Goal: Entertainment & Leisure: Browse casually

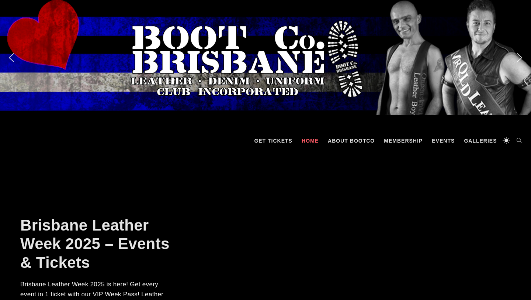
scroll to position [81, 0]
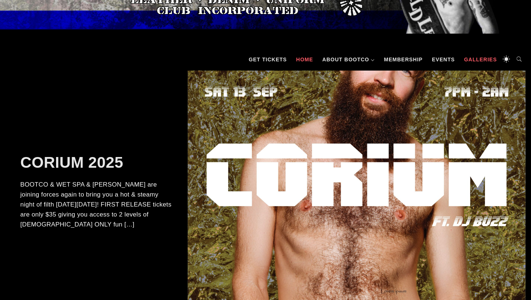
click at [482, 63] on link "Galleries" at bounding box center [481, 59] width 40 height 22
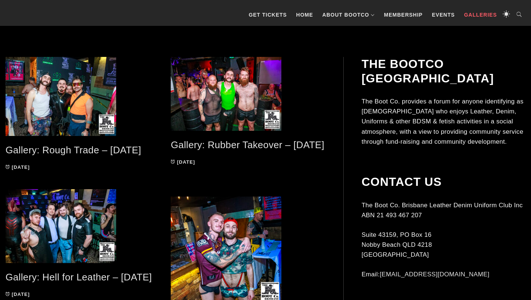
scroll to position [148, 0]
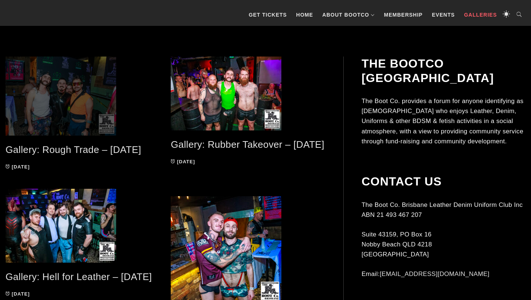
click at [80, 89] on span at bounding box center [83, 95] width 154 height 79
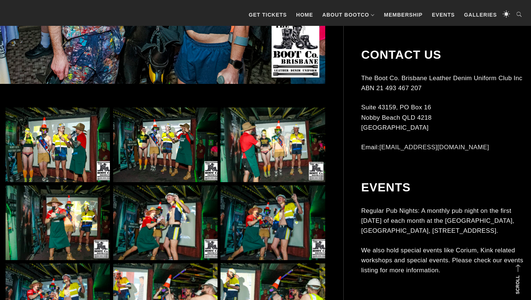
scroll to position [404, 0]
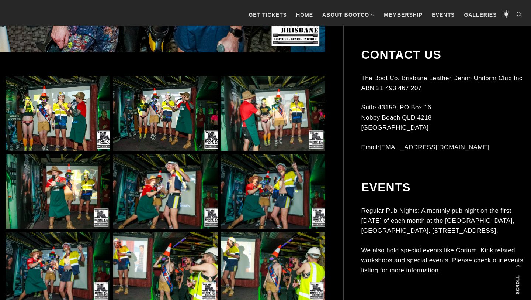
click at [59, 107] on img at bounding box center [58, 113] width 104 height 75
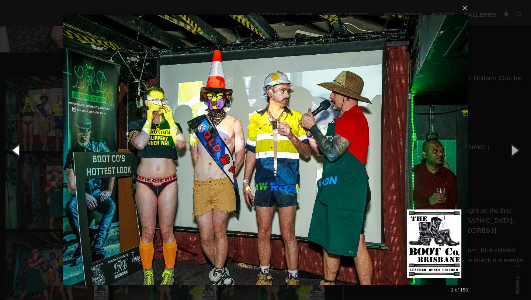
click at [16, 151] on button "button" at bounding box center [16, 150] width 33 height 41
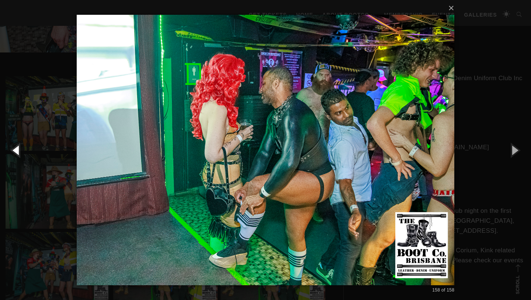
click at [16, 151] on button "button" at bounding box center [16, 150] width 33 height 41
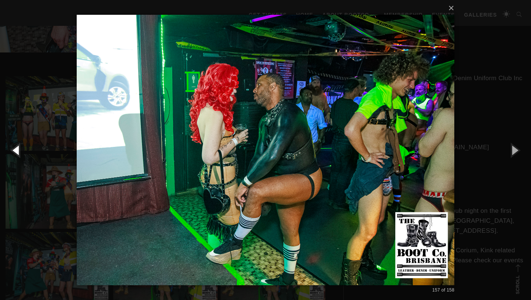
click at [16, 151] on button "button" at bounding box center [16, 150] width 33 height 41
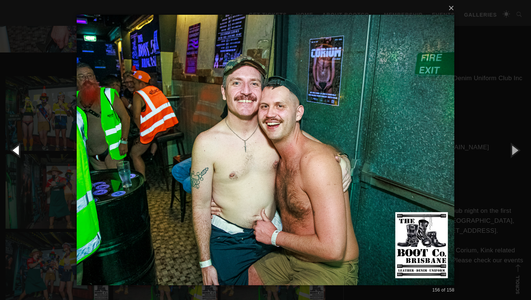
click at [16, 151] on button "button" at bounding box center [16, 150] width 33 height 41
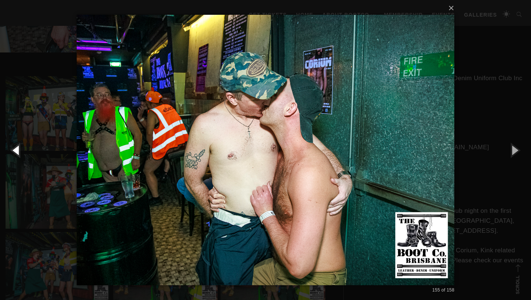
click at [16, 151] on button "button" at bounding box center [16, 150] width 33 height 41
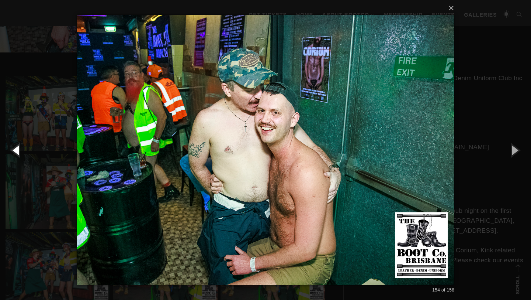
click at [16, 151] on button "button" at bounding box center [16, 150] width 33 height 41
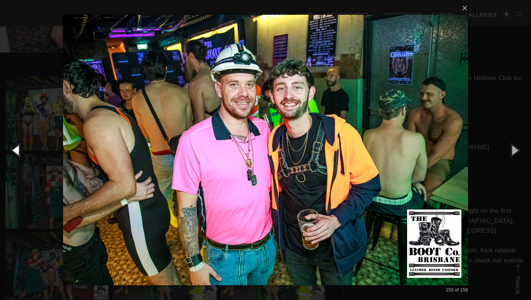
click at [16, 151] on button "button" at bounding box center [16, 150] width 33 height 41
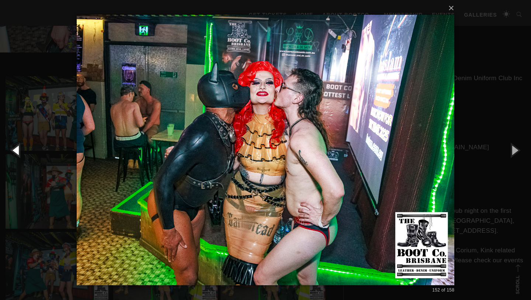
click at [16, 151] on button "button" at bounding box center [16, 150] width 33 height 41
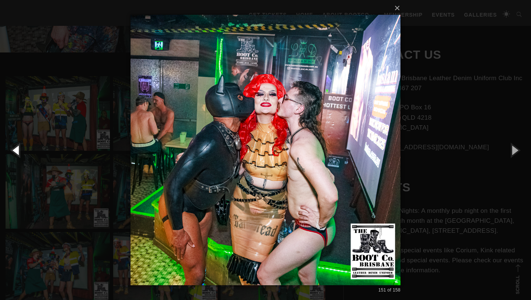
click at [16, 151] on button "button" at bounding box center [16, 150] width 33 height 41
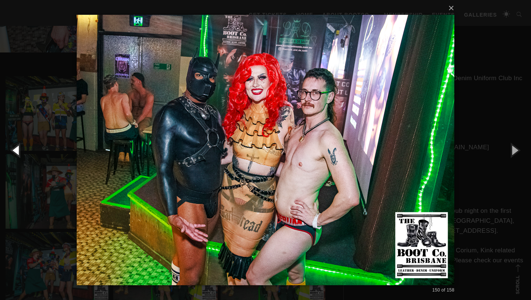
click at [16, 151] on button "button" at bounding box center [16, 150] width 33 height 41
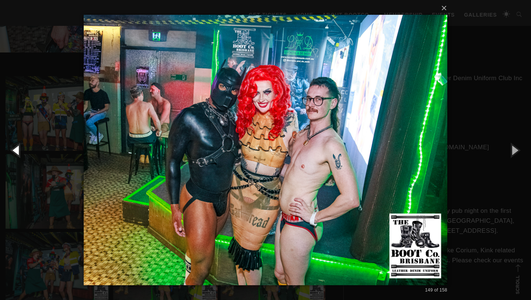
click at [16, 151] on button "button" at bounding box center [16, 150] width 33 height 41
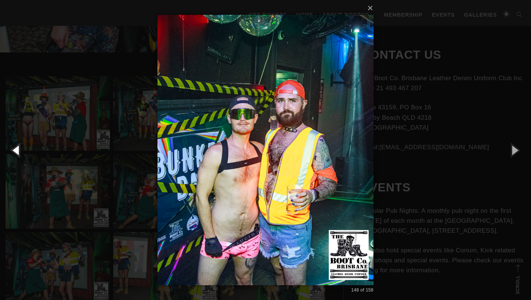
click at [16, 151] on button "button" at bounding box center [16, 150] width 33 height 41
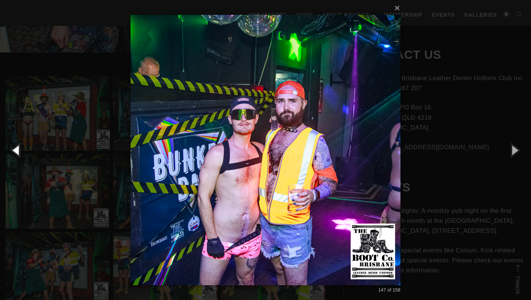
click at [16, 151] on button "button" at bounding box center [16, 150] width 33 height 41
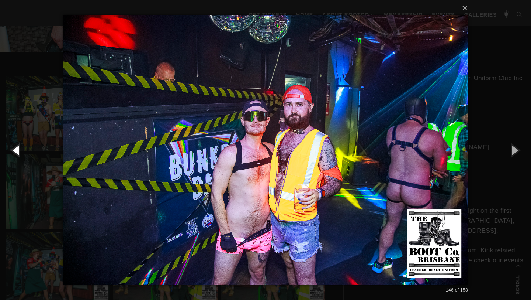
click at [16, 151] on button "button" at bounding box center [16, 150] width 33 height 41
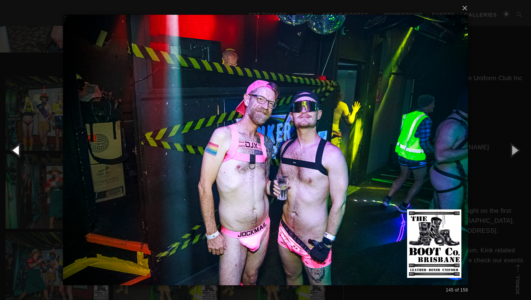
click at [16, 151] on button "button" at bounding box center [16, 150] width 33 height 41
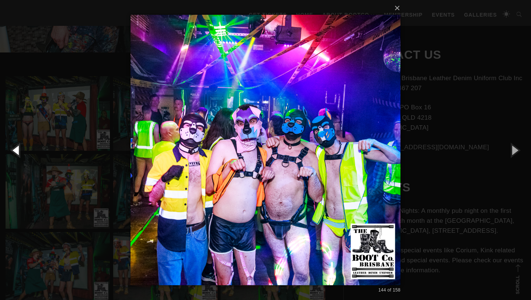
click at [16, 151] on button "button" at bounding box center [16, 150] width 33 height 41
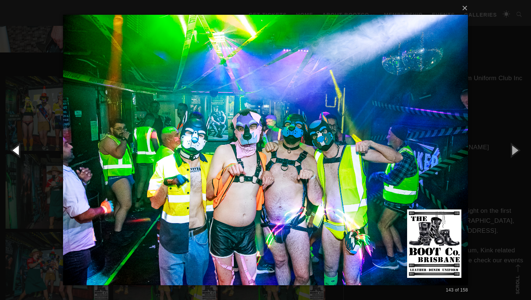
click at [16, 151] on button "button" at bounding box center [16, 150] width 33 height 41
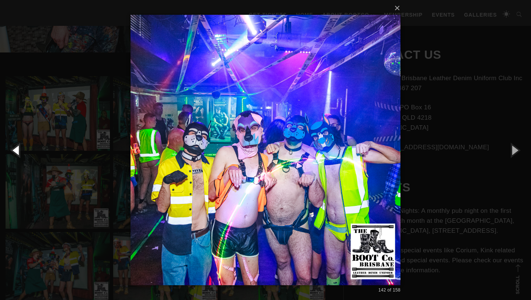
click at [16, 151] on button "button" at bounding box center [16, 150] width 33 height 41
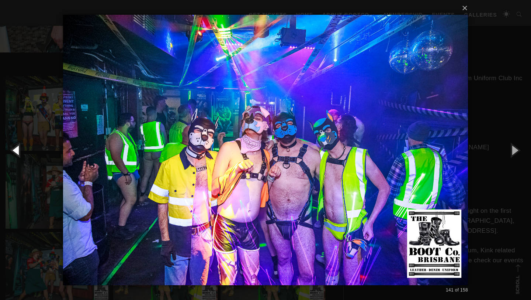
click at [16, 151] on button "button" at bounding box center [16, 150] width 33 height 41
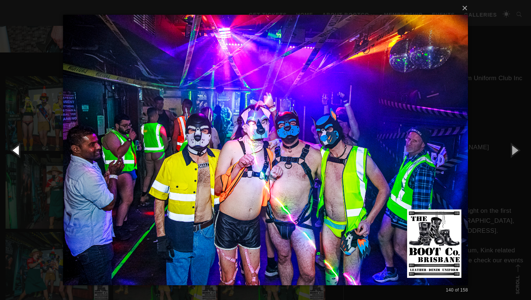
click at [16, 151] on button "button" at bounding box center [16, 150] width 33 height 41
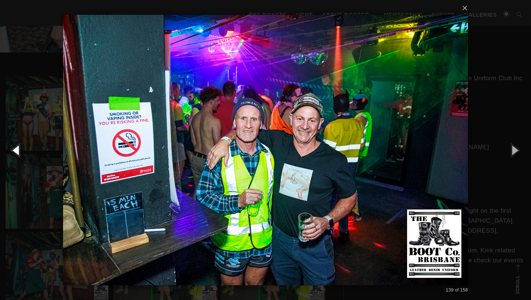
click at [16, 151] on button "button" at bounding box center [16, 150] width 33 height 41
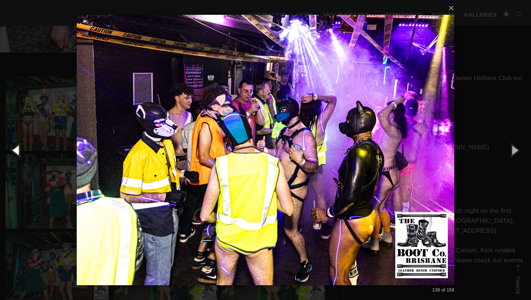
click at [16, 151] on button "button" at bounding box center [16, 150] width 33 height 41
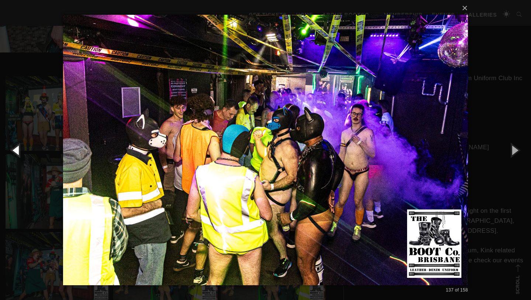
click at [16, 151] on button "button" at bounding box center [16, 150] width 33 height 41
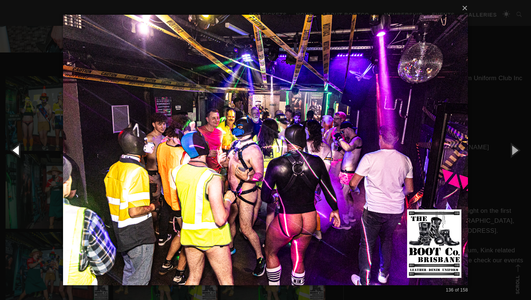
click at [16, 151] on button "button" at bounding box center [16, 150] width 33 height 41
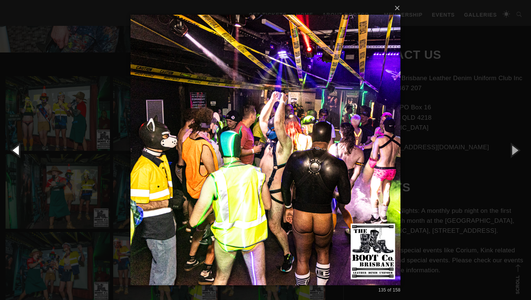
click at [16, 151] on button "button" at bounding box center [16, 150] width 33 height 41
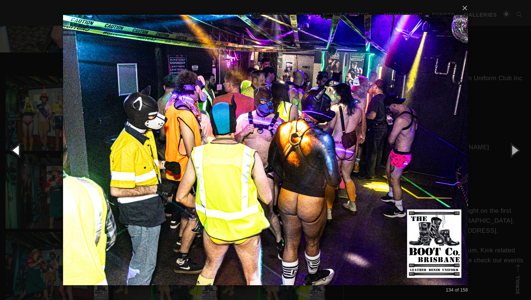
click at [16, 151] on button "button" at bounding box center [16, 150] width 33 height 41
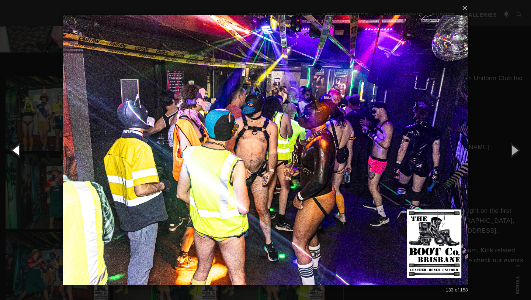
click at [16, 151] on button "button" at bounding box center [16, 150] width 33 height 41
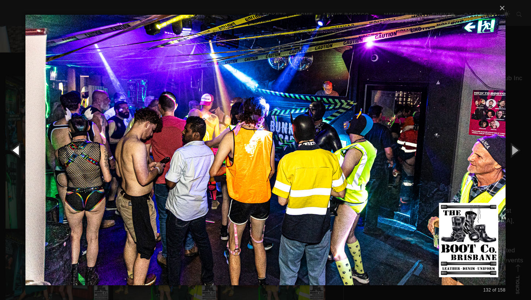
click at [16, 151] on button "button" at bounding box center [16, 150] width 33 height 41
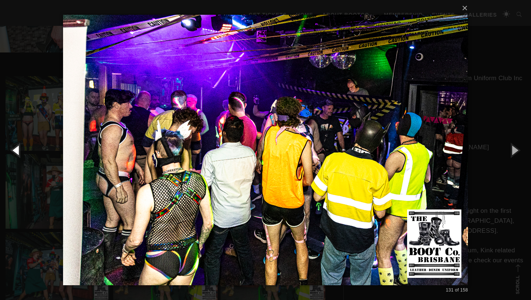
click at [16, 151] on button "button" at bounding box center [16, 150] width 33 height 41
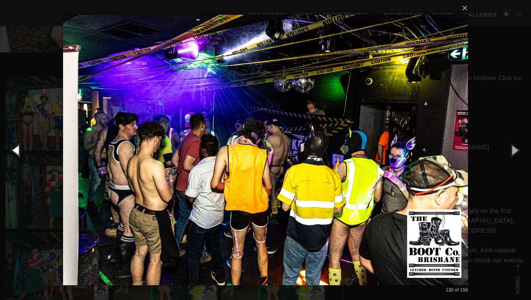
click at [16, 151] on button "button" at bounding box center [16, 150] width 33 height 41
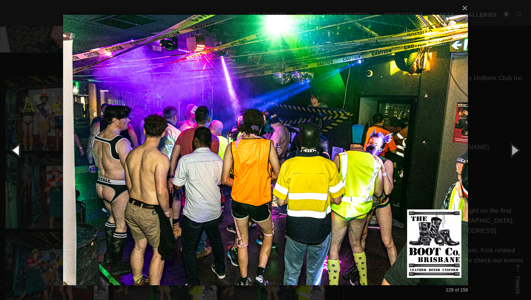
click at [16, 151] on button "button" at bounding box center [16, 150] width 33 height 41
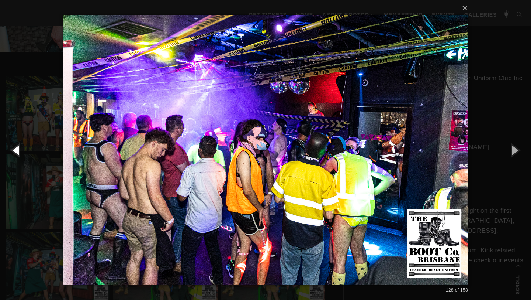
click at [16, 151] on button "button" at bounding box center [16, 150] width 33 height 41
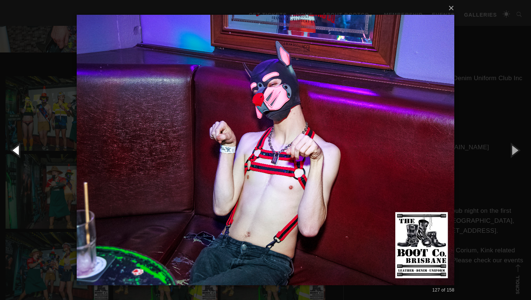
click at [16, 151] on button "button" at bounding box center [16, 150] width 33 height 41
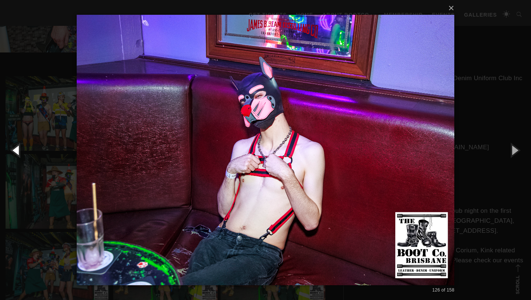
click at [16, 151] on button "button" at bounding box center [16, 150] width 33 height 41
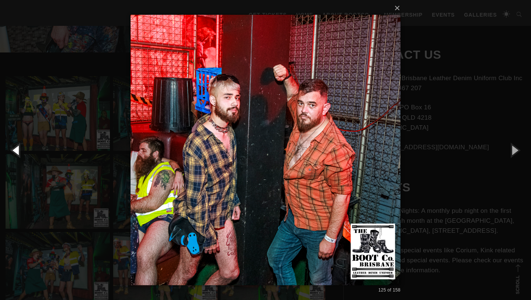
click at [16, 151] on button "button" at bounding box center [16, 150] width 33 height 41
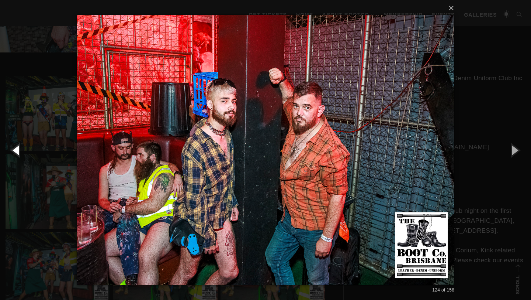
click at [16, 151] on button "button" at bounding box center [16, 150] width 33 height 41
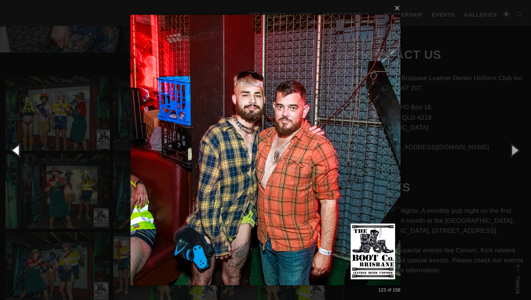
click at [16, 151] on button "button" at bounding box center [16, 150] width 33 height 41
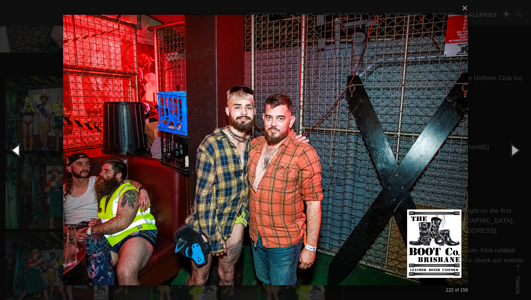
click at [16, 151] on button "button" at bounding box center [16, 150] width 33 height 41
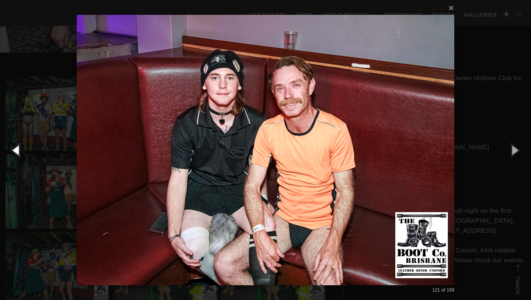
click at [16, 151] on button "button" at bounding box center [16, 150] width 33 height 41
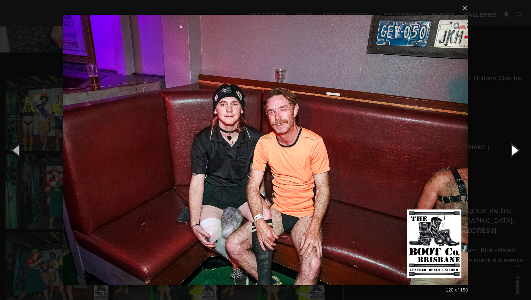
click at [514, 149] on button "button" at bounding box center [514, 150] width 33 height 41
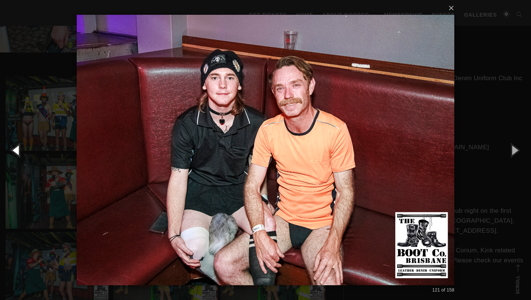
click at [20, 155] on button "button" at bounding box center [16, 150] width 33 height 41
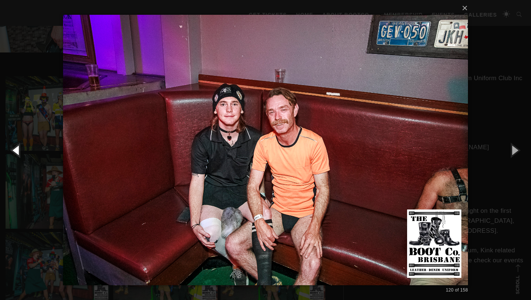
click at [20, 155] on button "button" at bounding box center [16, 150] width 33 height 41
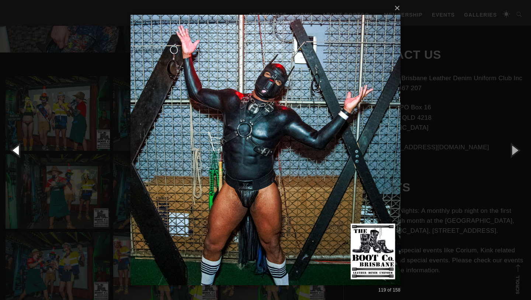
click at [20, 155] on button "button" at bounding box center [16, 150] width 33 height 41
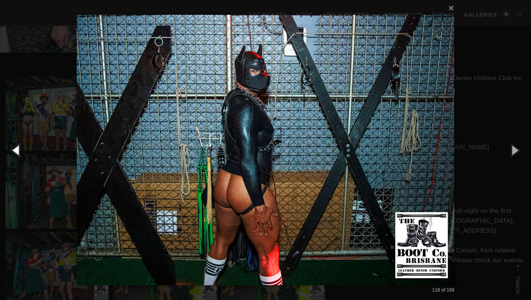
click at [20, 155] on button "button" at bounding box center [16, 150] width 33 height 41
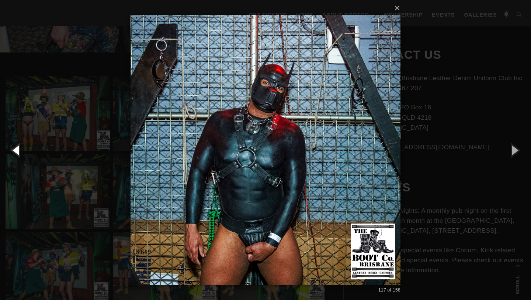
click at [20, 155] on button "button" at bounding box center [16, 150] width 33 height 41
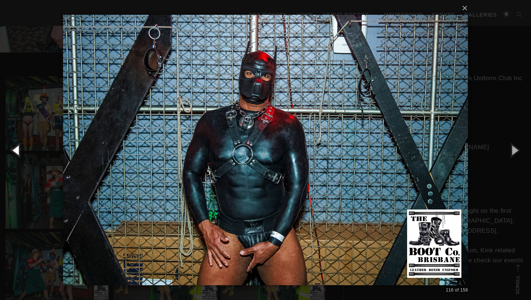
click at [20, 155] on button "button" at bounding box center [16, 150] width 33 height 41
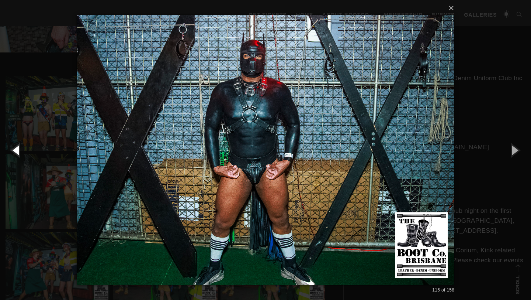
click at [20, 155] on button "button" at bounding box center [16, 150] width 33 height 41
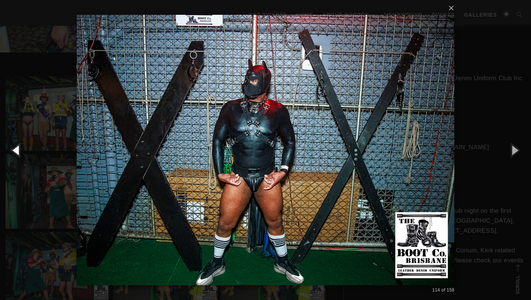
click at [20, 155] on button "button" at bounding box center [16, 150] width 33 height 41
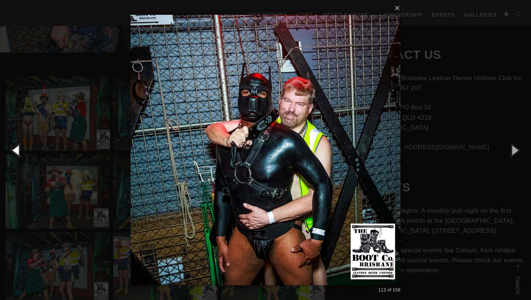
click at [20, 155] on button "button" at bounding box center [16, 150] width 33 height 41
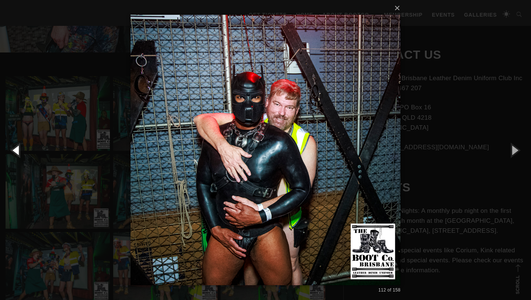
click at [20, 155] on button "button" at bounding box center [16, 150] width 33 height 41
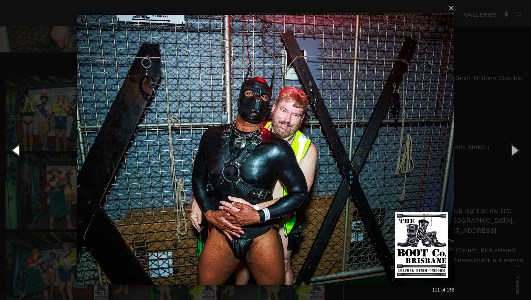
click at [20, 155] on button "button" at bounding box center [16, 150] width 33 height 41
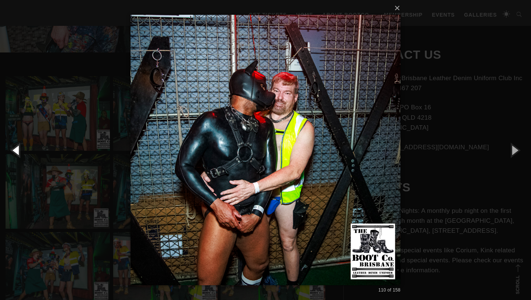
click at [20, 155] on button "button" at bounding box center [16, 150] width 33 height 41
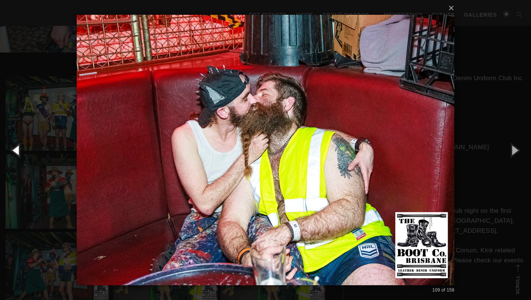
click at [20, 155] on button "button" at bounding box center [16, 150] width 33 height 41
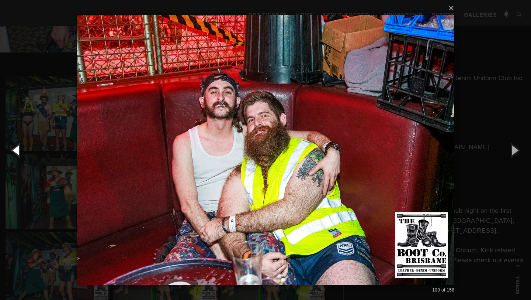
click at [20, 155] on button "button" at bounding box center [16, 150] width 33 height 41
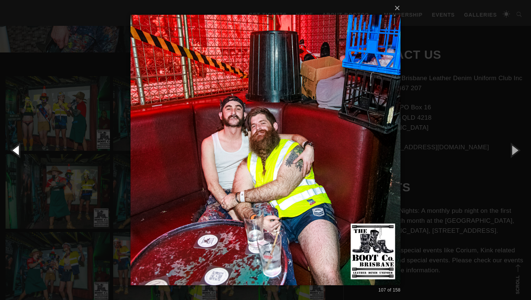
click at [20, 155] on button "button" at bounding box center [16, 150] width 33 height 41
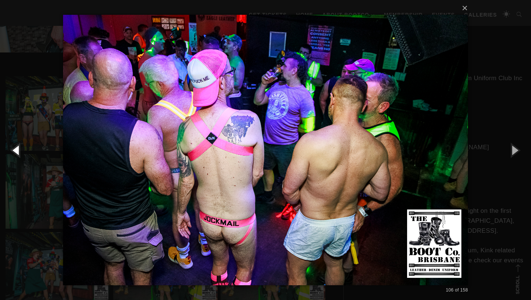
click at [20, 155] on button "button" at bounding box center [16, 150] width 33 height 41
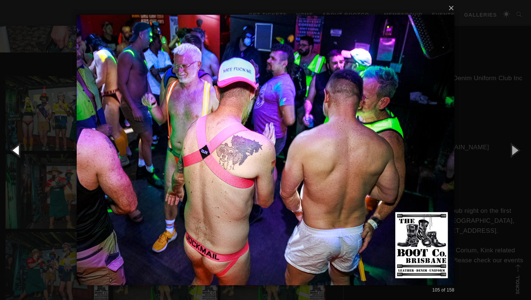
click at [20, 155] on button "button" at bounding box center [16, 150] width 33 height 41
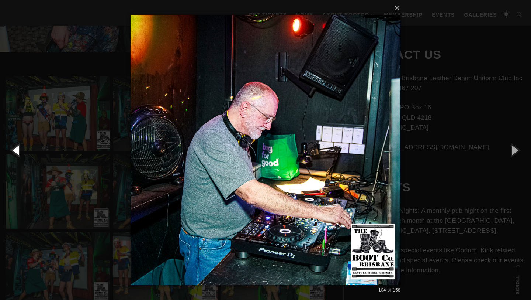
click at [20, 155] on button "button" at bounding box center [16, 150] width 33 height 41
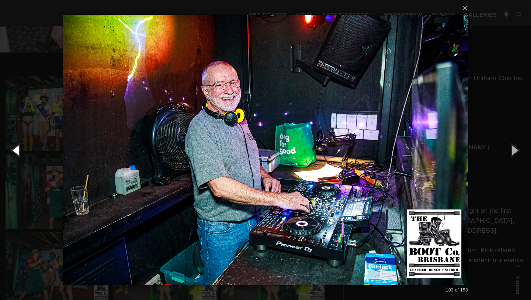
click at [20, 155] on button "button" at bounding box center [16, 150] width 33 height 41
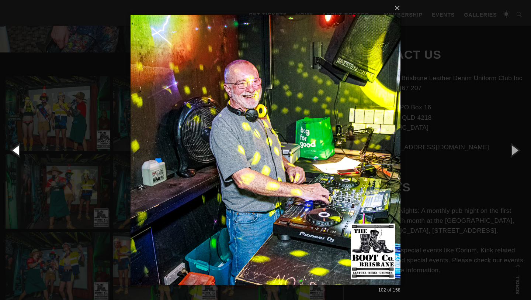
click at [20, 155] on button "button" at bounding box center [16, 150] width 33 height 41
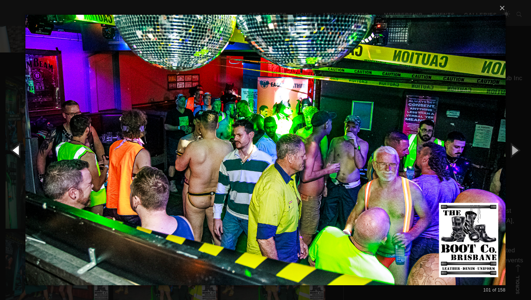
click at [20, 155] on button "button" at bounding box center [16, 150] width 33 height 41
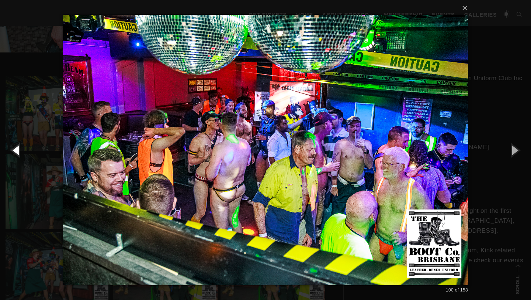
click at [20, 155] on button "button" at bounding box center [16, 150] width 33 height 41
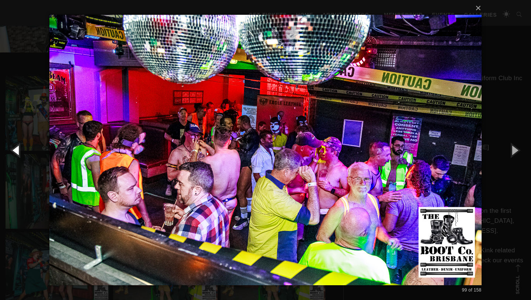
click at [20, 155] on button "button" at bounding box center [16, 150] width 33 height 41
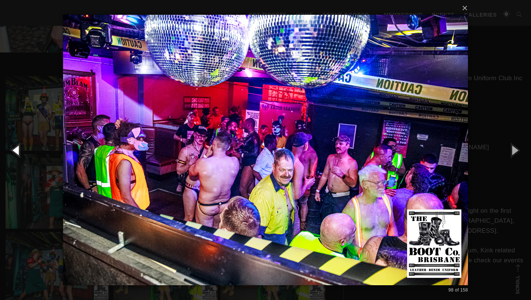
click at [20, 155] on button "button" at bounding box center [16, 150] width 33 height 41
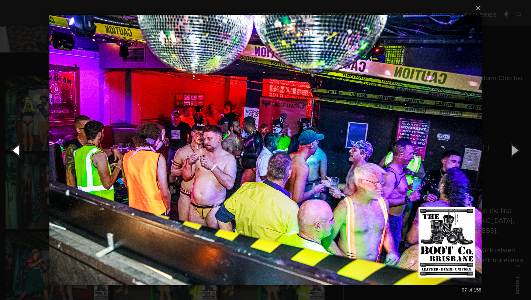
click at [20, 155] on button "button" at bounding box center [16, 150] width 33 height 41
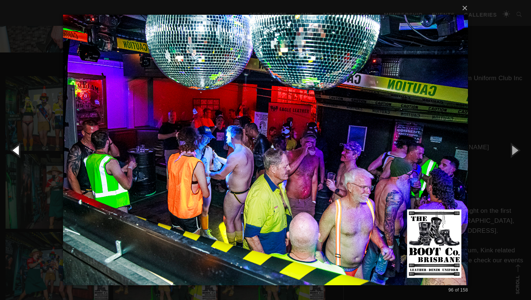
click at [20, 155] on button "button" at bounding box center [16, 150] width 33 height 41
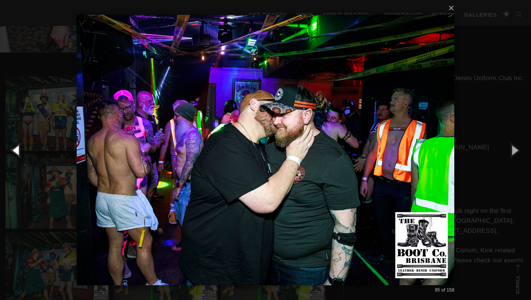
click at [20, 155] on button "button" at bounding box center [16, 150] width 33 height 41
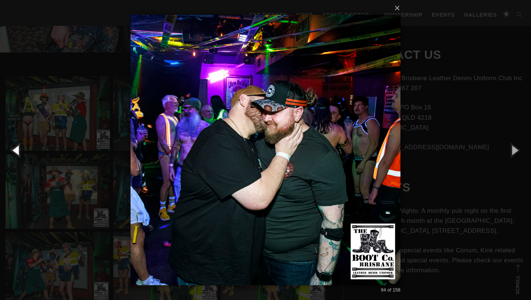
click at [20, 155] on button "button" at bounding box center [16, 150] width 33 height 41
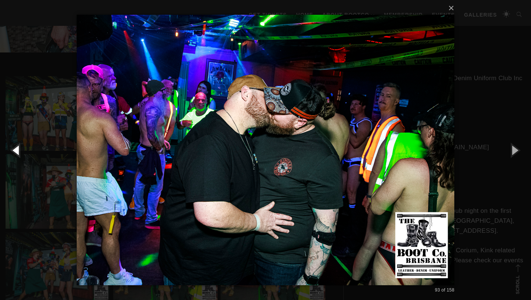
click at [20, 155] on button "button" at bounding box center [16, 150] width 33 height 41
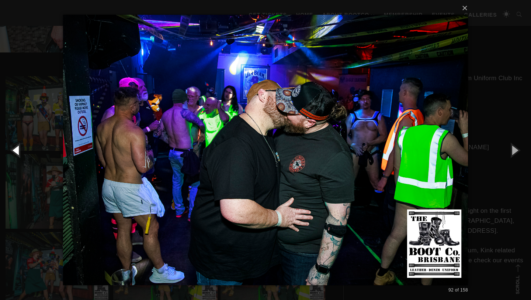
click at [20, 155] on button "button" at bounding box center [16, 150] width 33 height 41
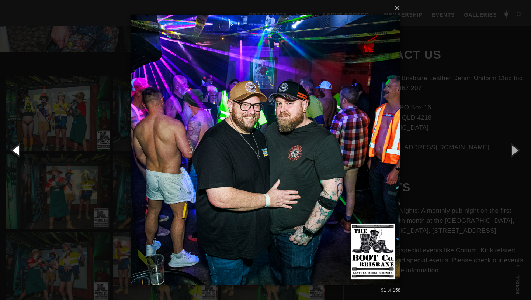
click at [20, 155] on button "button" at bounding box center [16, 150] width 33 height 41
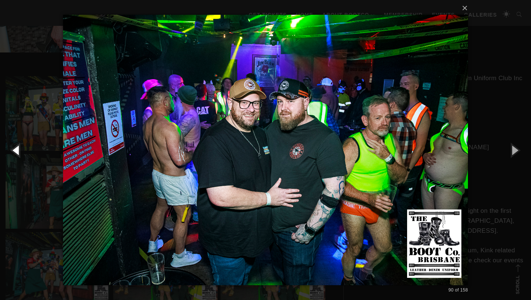
click at [20, 155] on button "button" at bounding box center [16, 150] width 33 height 41
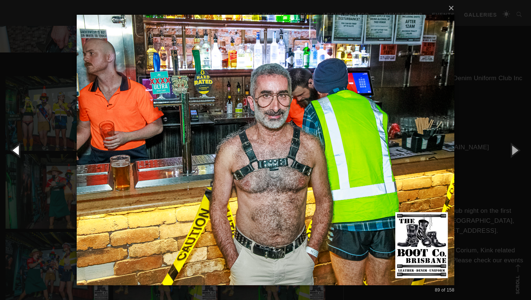
click at [20, 155] on button "button" at bounding box center [16, 150] width 33 height 41
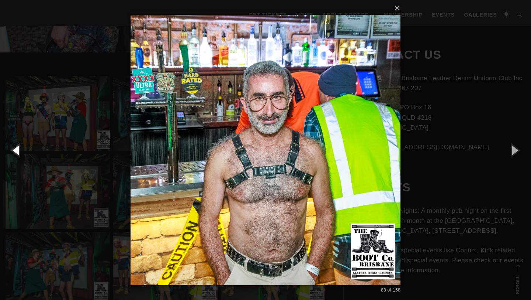
click at [20, 155] on button "button" at bounding box center [16, 150] width 33 height 41
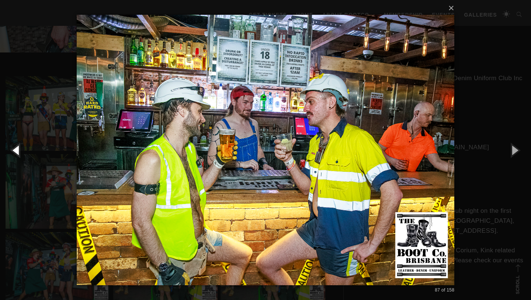
click at [20, 155] on button "button" at bounding box center [16, 150] width 33 height 41
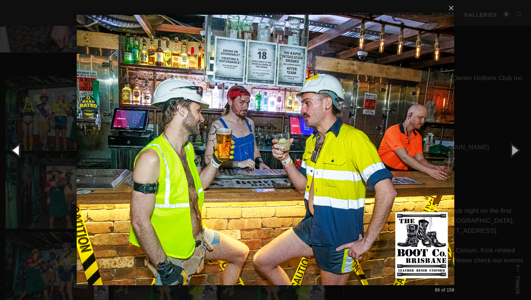
click at [20, 155] on button "button" at bounding box center [16, 150] width 33 height 41
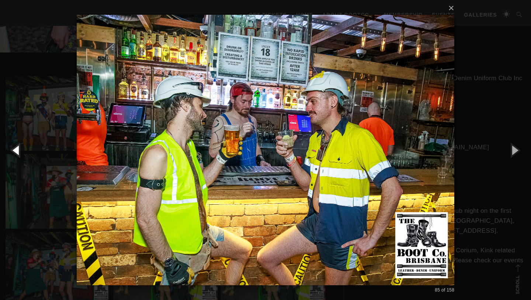
click at [20, 155] on button "button" at bounding box center [16, 150] width 33 height 41
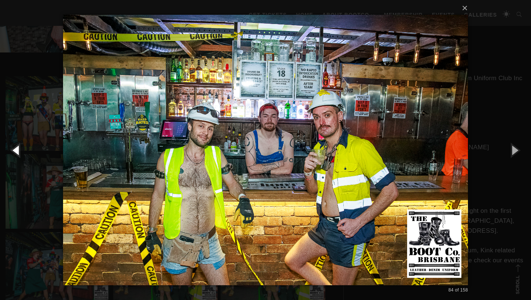
click at [20, 155] on button "button" at bounding box center [16, 150] width 33 height 41
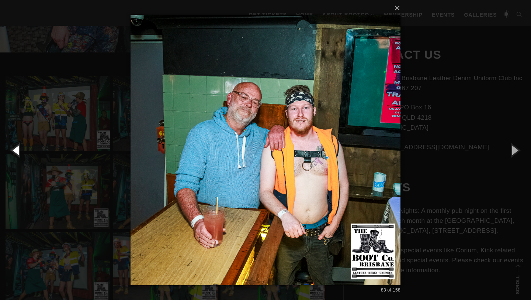
click at [20, 155] on button "button" at bounding box center [16, 150] width 33 height 41
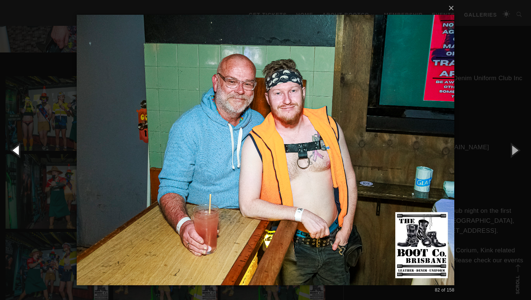
click at [20, 155] on button "button" at bounding box center [16, 150] width 33 height 41
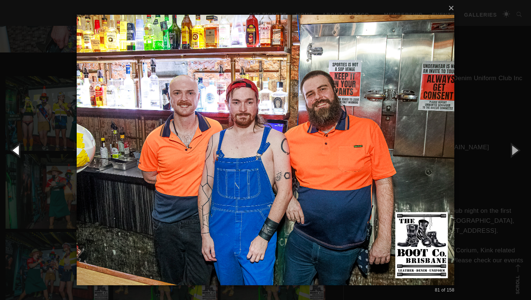
click at [20, 155] on button "button" at bounding box center [16, 150] width 33 height 41
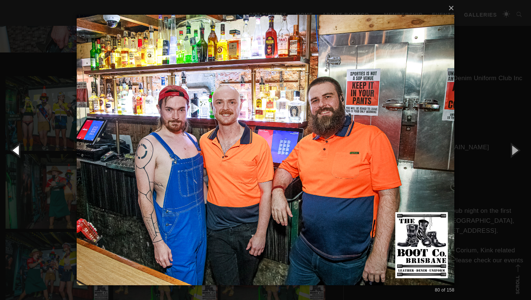
click at [20, 155] on button "button" at bounding box center [16, 150] width 33 height 41
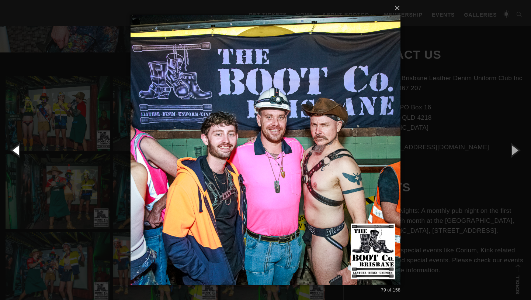
click at [20, 155] on button "button" at bounding box center [16, 150] width 33 height 41
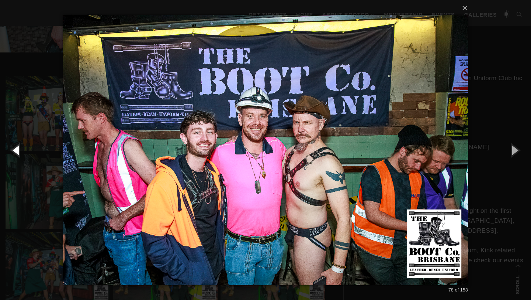
click at [20, 155] on button "button" at bounding box center [16, 150] width 33 height 41
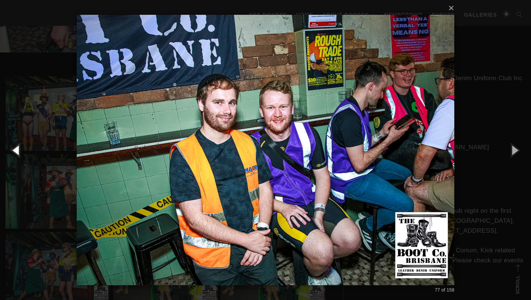
click at [20, 155] on button "button" at bounding box center [16, 150] width 33 height 41
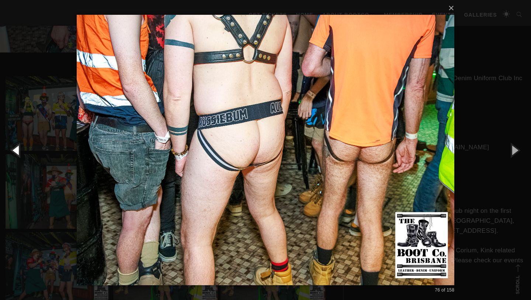
click at [20, 155] on button "button" at bounding box center [16, 150] width 33 height 41
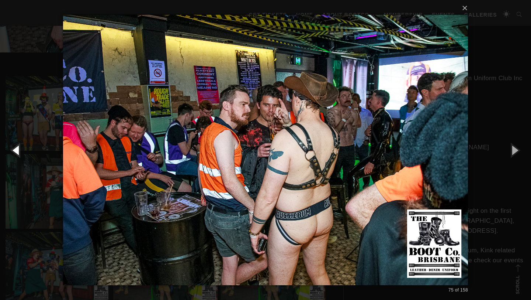
click at [20, 155] on button "button" at bounding box center [16, 150] width 33 height 41
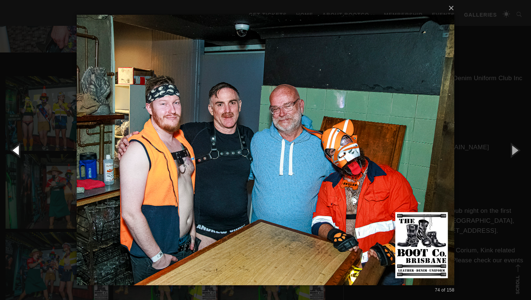
click at [20, 155] on button "button" at bounding box center [16, 150] width 33 height 41
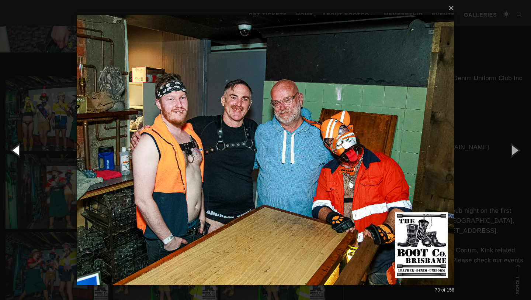
click at [20, 155] on button "button" at bounding box center [16, 150] width 33 height 41
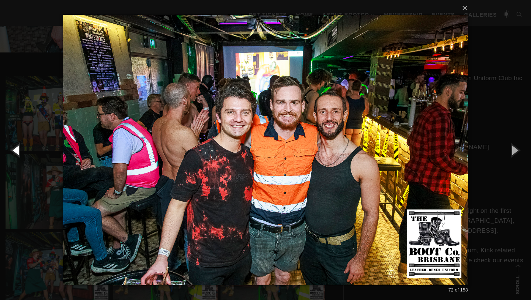
click at [20, 155] on button "button" at bounding box center [16, 150] width 33 height 41
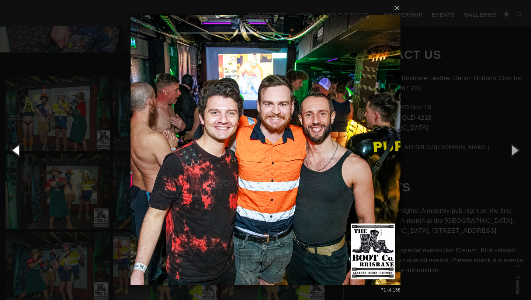
click at [20, 155] on button "button" at bounding box center [16, 150] width 33 height 41
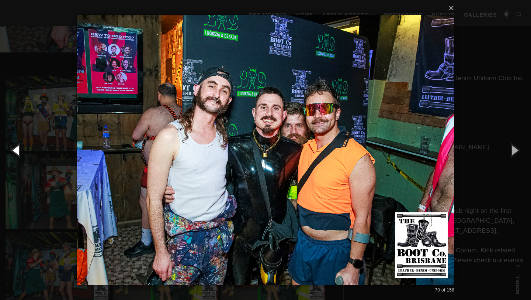
click at [20, 155] on button "button" at bounding box center [16, 150] width 33 height 41
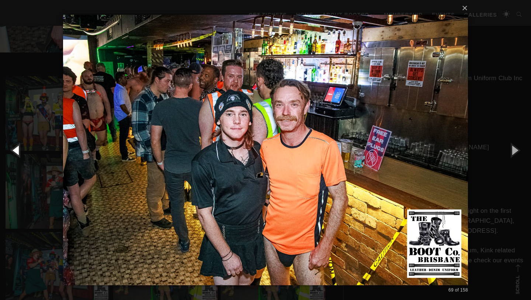
click at [20, 155] on button "button" at bounding box center [16, 150] width 33 height 41
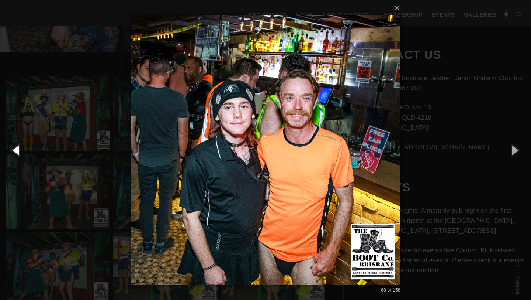
click at [20, 155] on button "button" at bounding box center [16, 150] width 33 height 41
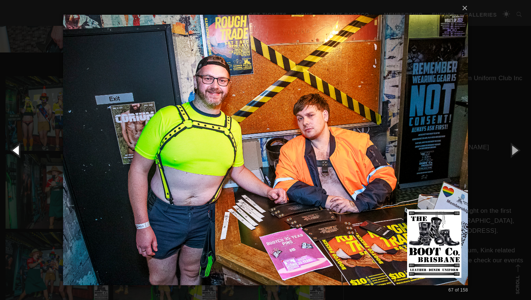
click at [20, 155] on button "button" at bounding box center [16, 150] width 33 height 41
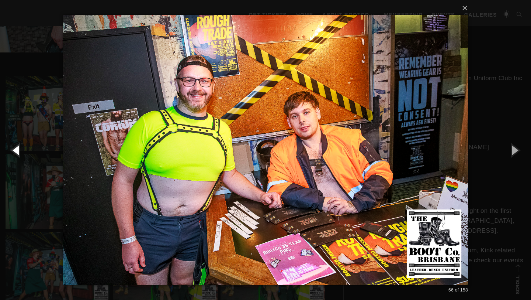
click at [20, 155] on button "button" at bounding box center [16, 150] width 33 height 41
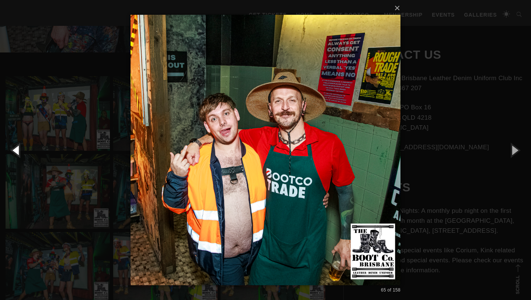
click at [20, 155] on button "button" at bounding box center [16, 150] width 33 height 41
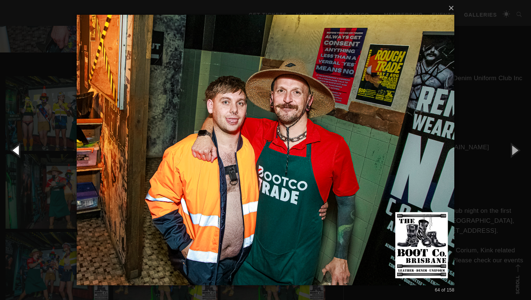
click at [20, 155] on button "button" at bounding box center [16, 150] width 33 height 41
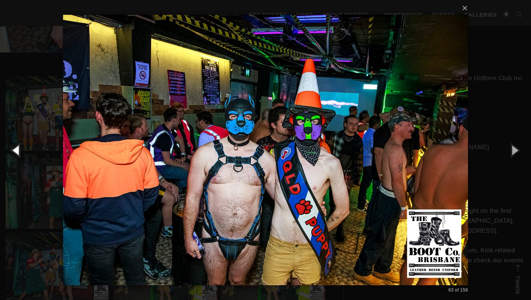
click at [20, 155] on button "button" at bounding box center [16, 150] width 33 height 41
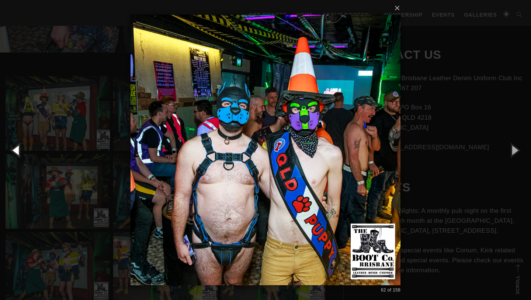
click at [20, 155] on button "button" at bounding box center [16, 150] width 33 height 41
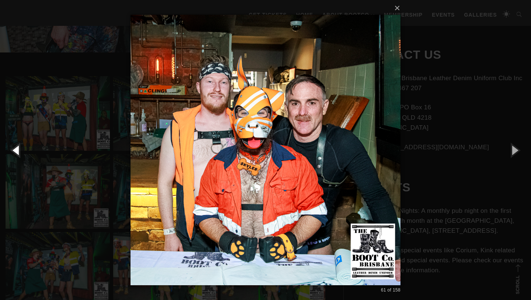
click at [20, 155] on button "button" at bounding box center [16, 150] width 33 height 41
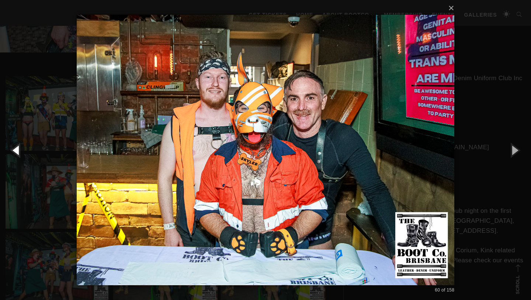
click at [20, 155] on button "button" at bounding box center [16, 150] width 33 height 41
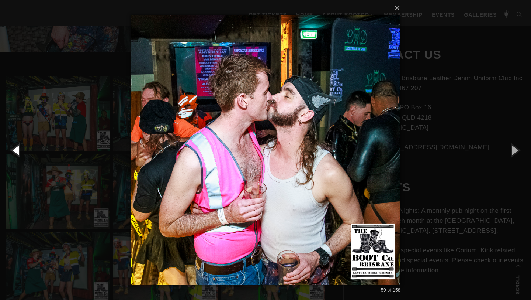
click at [20, 155] on button "button" at bounding box center [16, 150] width 33 height 41
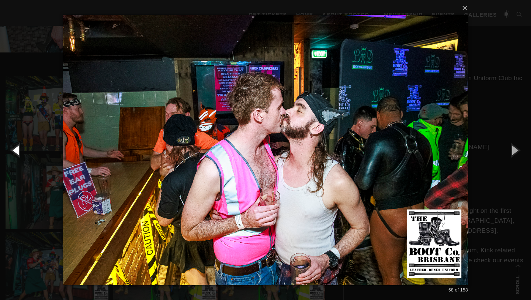
click at [20, 155] on button "button" at bounding box center [16, 150] width 33 height 41
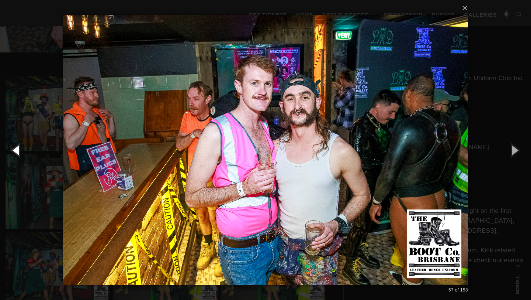
click at [20, 155] on button "button" at bounding box center [16, 150] width 33 height 41
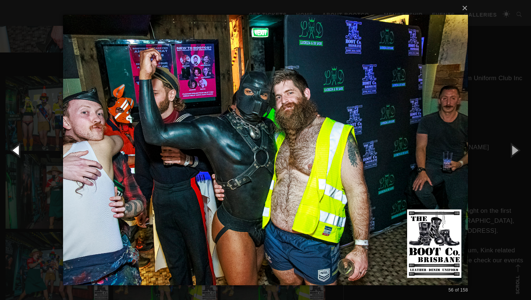
click at [20, 155] on button "button" at bounding box center [16, 150] width 33 height 41
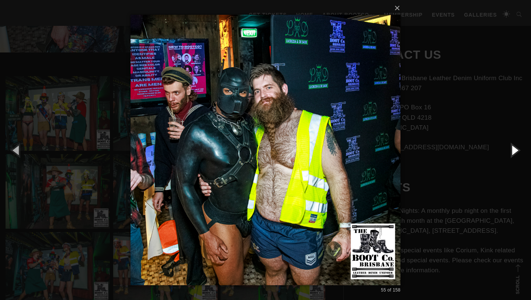
click at [520, 152] on button "button" at bounding box center [514, 150] width 33 height 41
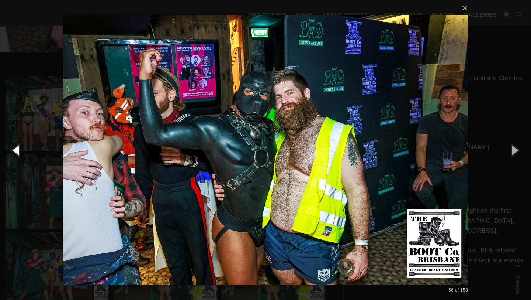
click at [16, 146] on button "button" at bounding box center [16, 150] width 33 height 41
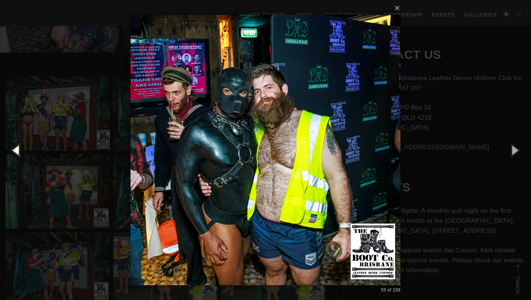
click at [16, 146] on button "button" at bounding box center [16, 150] width 33 height 41
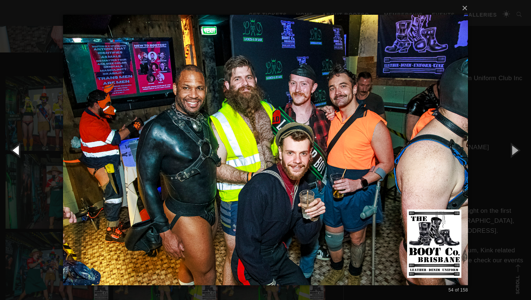
click at [16, 146] on button "button" at bounding box center [16, 150] width 33 height 41
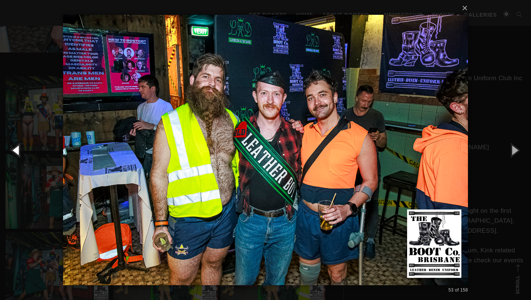
click at [16, 146] on button "button" at bounding box center [16, 150] width 33 height 41
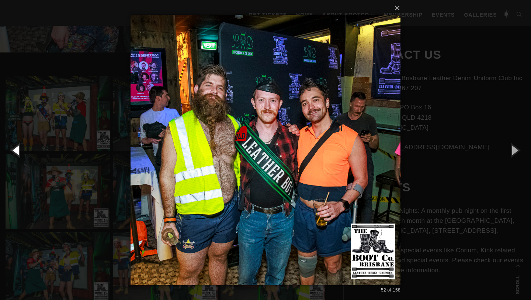
click at [16, 146] on button "button" at bounding box center [16, 150] width 33 height 41
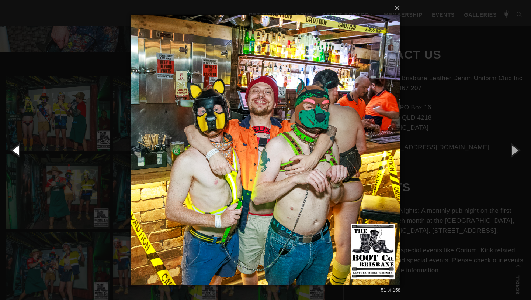
click at [16, 146] on button "button" at bounding box center [16, 150] width 33 height 41
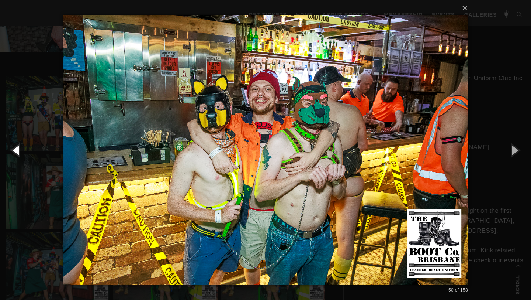
click at [16, 146] on button "button" at bounding box center [16, 150] width 33 height 41
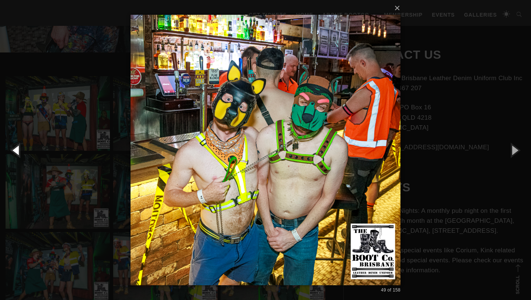
click at [16, 146] on button "button" at bounding box center [16, 150] width 33 height 41
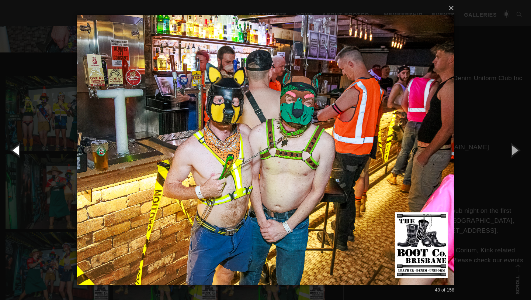
click at [16, 146] on button "button" at bounding box center [16, 150] width 33 height 41
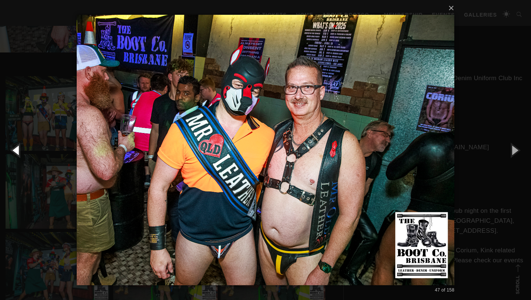
click at [16, 146] on button "button" at bounding box center [16, 150] width 33 height 41
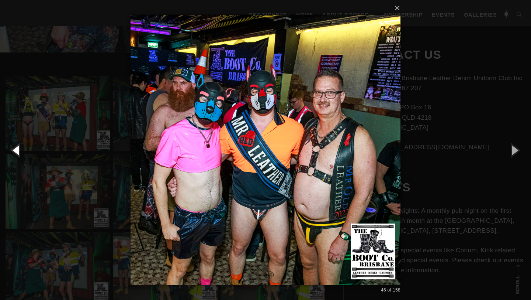
click at [16, 146] on button "button" at bounding box center [16, 150] width 33 height 41
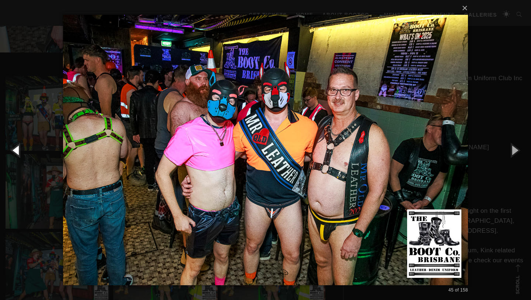
click at [16, 146] on button "button" at bounding box center [16, 150] width 33 height 41
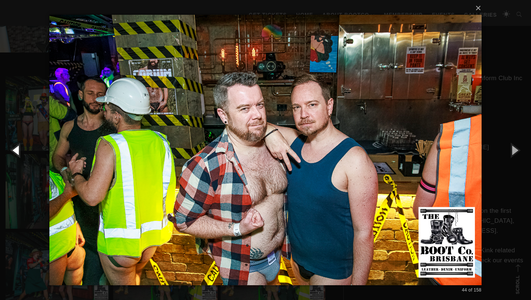
click at [16, 146] on button "button" at bounding box center [16, 150] width 33 height 41
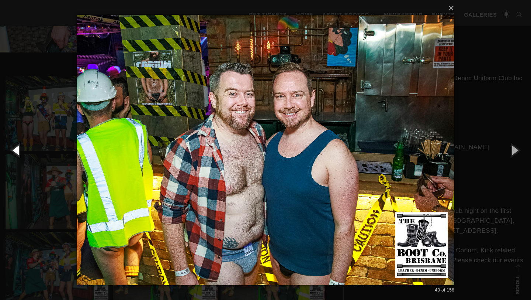
click at [16, 146] on button "button" at bounding box center [16, 150] width 33 height 41
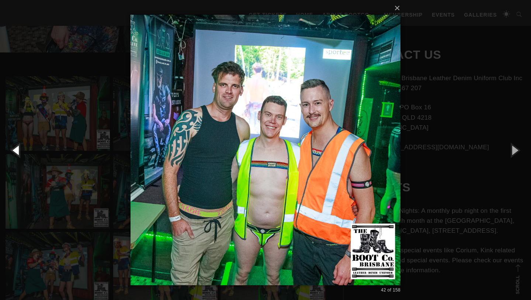
click at [16, 146] on button "button" at bounding box center [16, 150] width 33 height 41
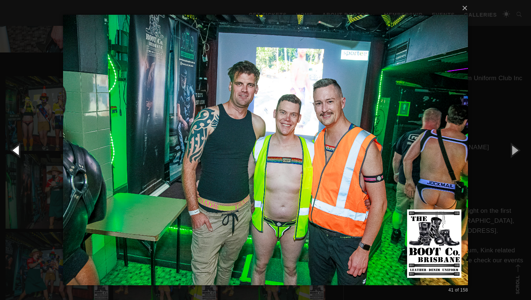
click at [16, 147] on button "button" at bounding box center [16, 150] width 33 height 41
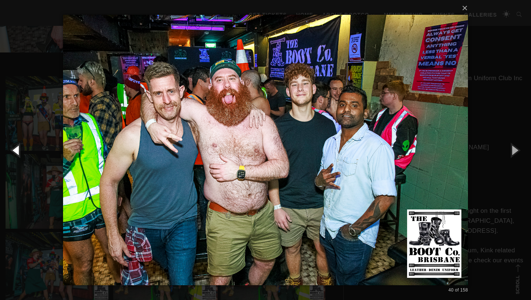
click at [16, 147] on button "button" at bounding box center [16, 150] width 33 height 41
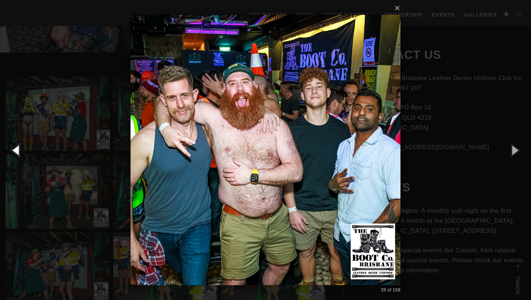
click at [16, 147] on button "button" at bounding box center [16, 150] width 33 height 41
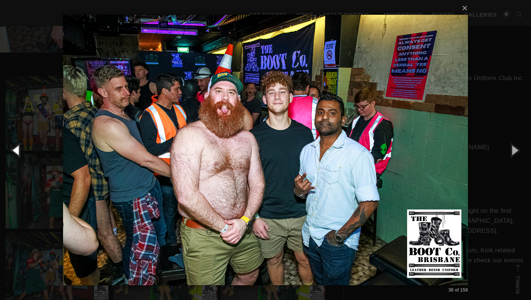
click at [16, 147] on button "button" at bounding box center [16, 150] width 33 height 41
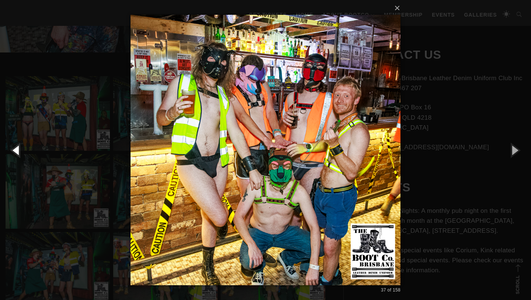
click at [16, 147] on button "button" at bounding box center [16, 150] width 33 height 41
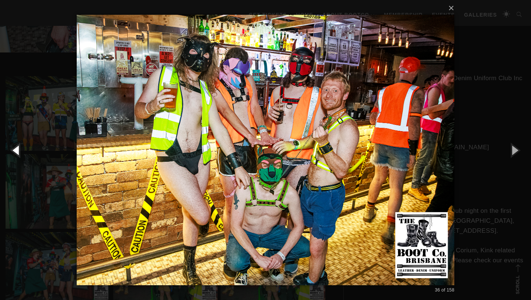
click at [16, 147] on button "button" at bounding box center [16, 150] width 33 height 41
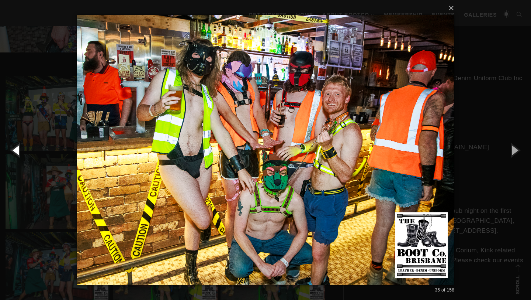
click at [16, 147] on button "button" at bounding box center [16, 150] width 33 height 41
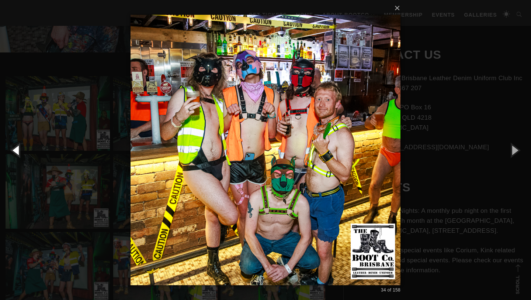
click at [16, 147] on button "button" at bounding box center [16, 150] width 33 height 41
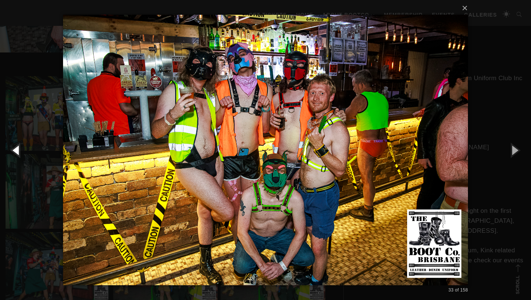
click at [16, 148] on button "button" at bounding box center [16, 150] width 33 height 41
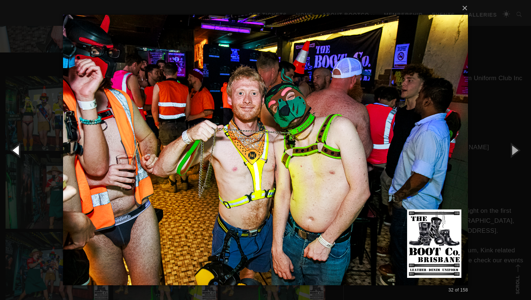
click at [16, 148] on button "button" at bounding box center [16, 150] width 33 height 41
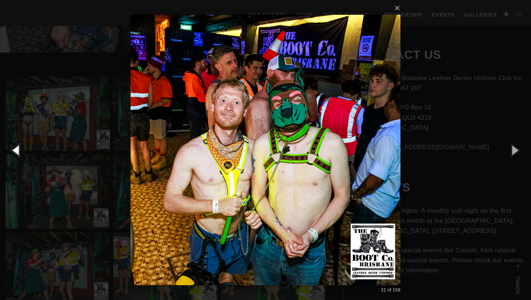
click at [16, 148] on button "button" at bounding box center [16, 150] width 33 height 41
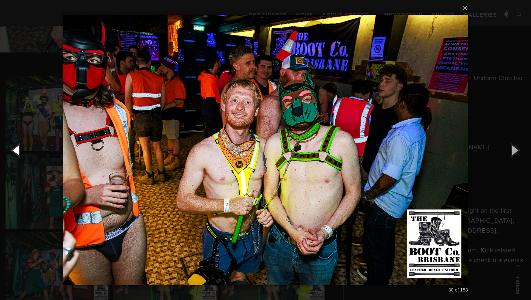
click at [16, 148] on button "button" at bounding box center [16, 150] width 33 height 41
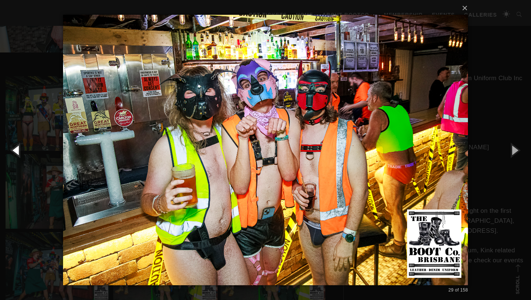
click at [16, 148] on button "button" at bounding box center [16, 150] width 33 height 41
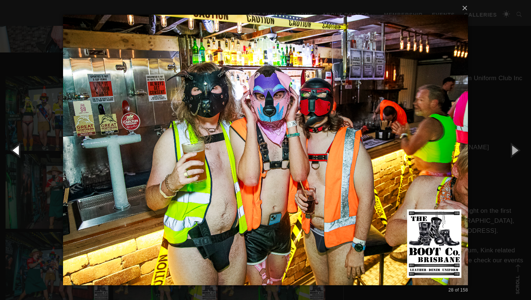
click at [16, 148] on button "button" at bounding box center [16, 150] width 33 height 41
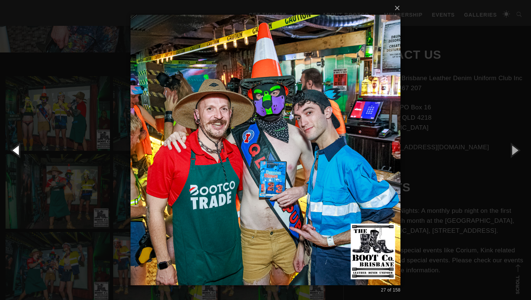
click at [16, 148] on button "button" at bounding box center [16, 150] width 33 height 41
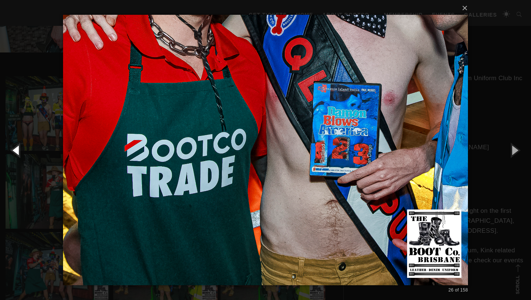
click at [16, 148] on button "button" at bounding box center [16, 150] width 33 height 41
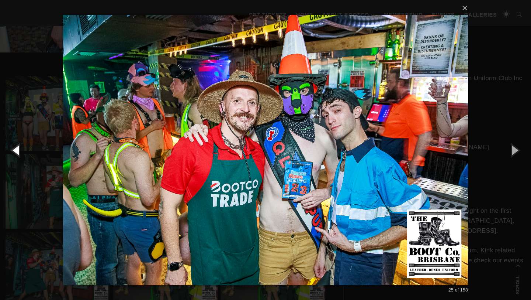
click at [16, 148] on button "button" at bounding box center [16, 150] width 33 height 41
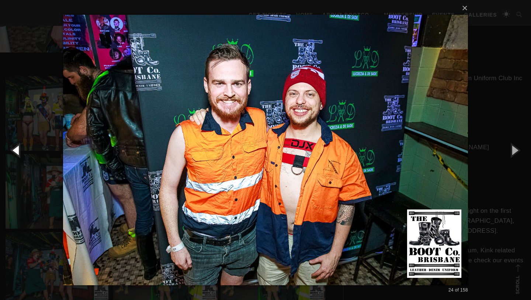
click at [16, 148] on button "button" at bounding box center [16, 150] width 33 height 41
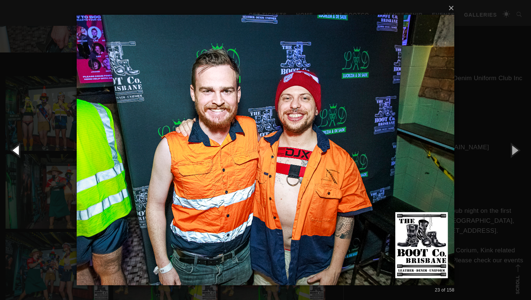
click at [16, 148] on button "button" at bounding box center [16, 150] width 33 height 41
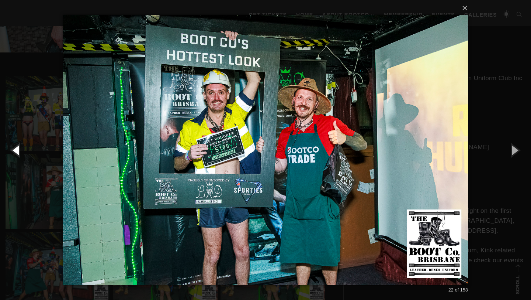
click at [16, 148] on button "button" at bounding box center [16, 150] width 33 height 41
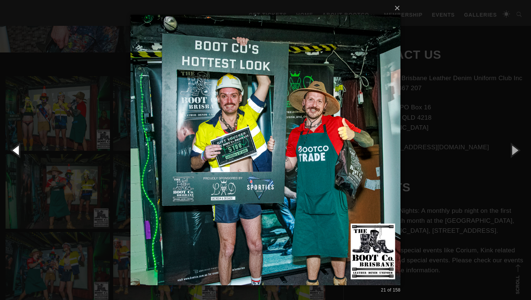
click at [16, 148] on button "button" at bounding box center [16, 150] width 33 height 41
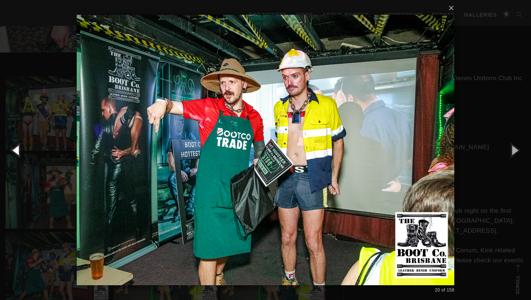
click at [16, 148] on button "button" at bounding box center [16, 150] width 33 height 41
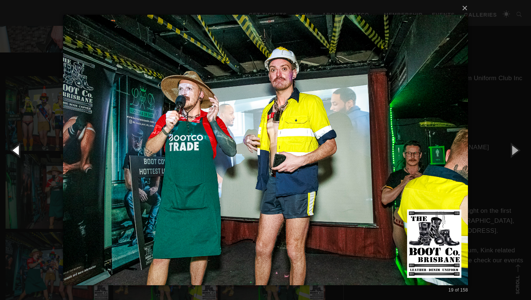
click at [16, 148] on button "button" at bounding box center [16, 150] width 33 height 41
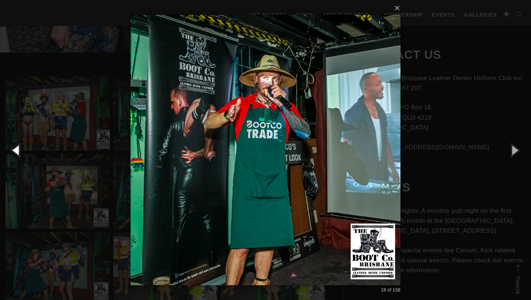
click at [16, 148] on button "button" at bounding box center [16, 150] width 33 height 41
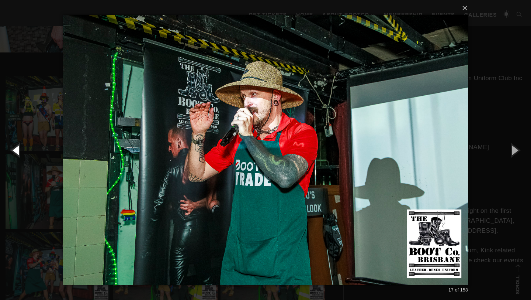
click at [16, 148] on button "button" at bounding box center [16, 150] width 33 height 41
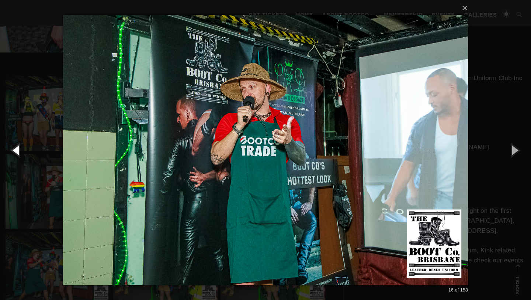
click at [16, 148] on button "button" at bounding box center [16, 150] width 33 height 41
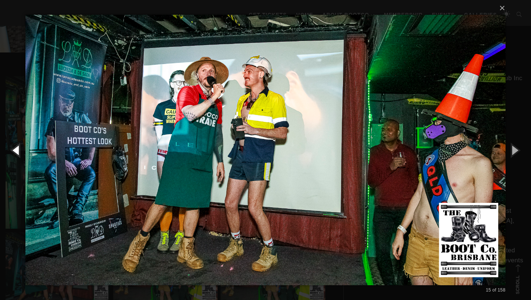
click at [16, 148] on button "button" at bounding box center [16, 150] width 33 height 41
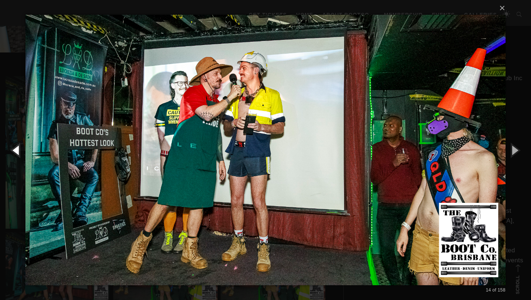
click at [16, 148] on button "button" at bounding box center [16, 150] width 33 height 41
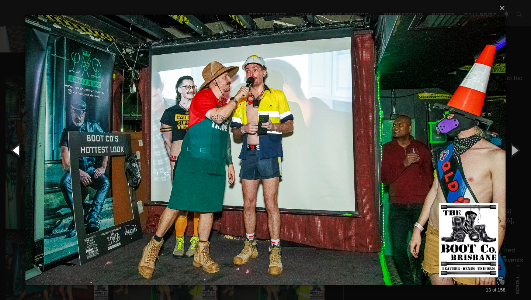
click at [16, 148] on button "button" at bounding box center [16, 150] width 33 height 41
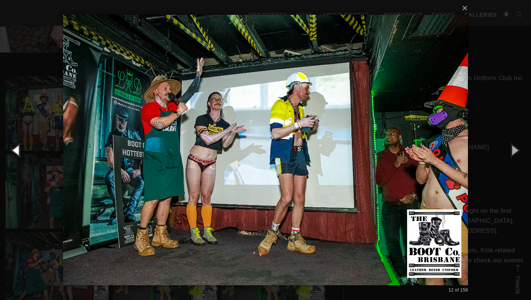
click at [16, 148] on button "button" at bounding box center [16, 150] width 33 height 41
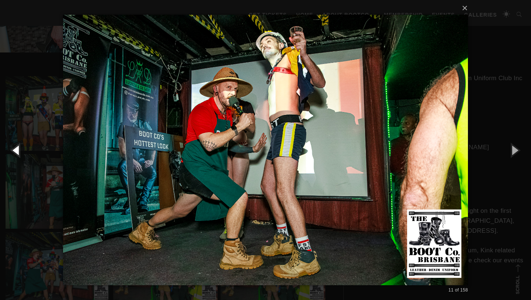
click at [16, 148] on button "button" at bounding box center [16, 150] width 33 height 41
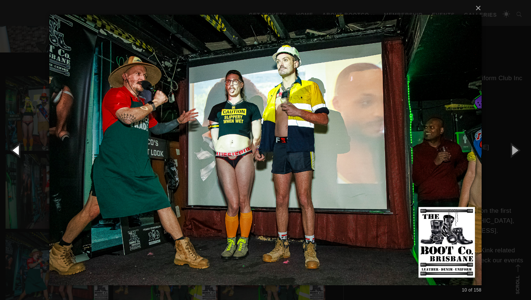
click at [16, 148] on button "button" at bounding box center [16, 150] width 33 height 41
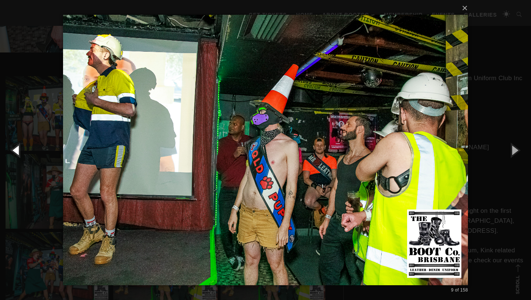
click at [16, 148] on button "button" at bounding box center [16, 150] width 33 height 41
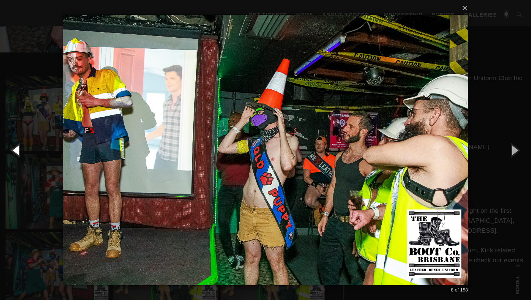
click at [16, 148] on button "button" at bounding box center [16, 150] width 33 height 41
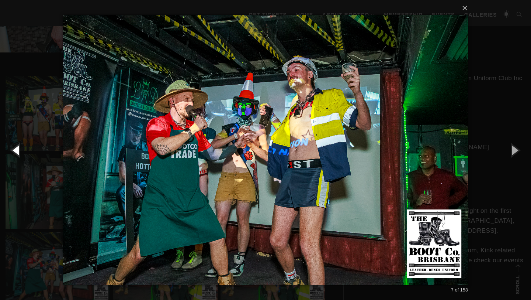
click at [16, 148] on button "button" at bounding box center [16, 150] width 33 height 41
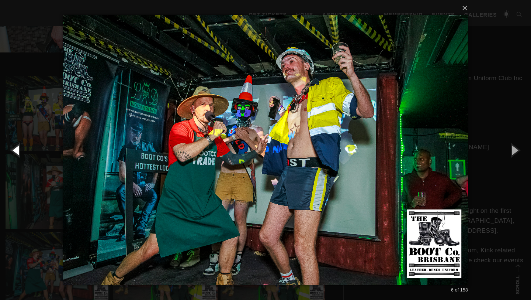
click at [16, 148] on button "button" at bounding box center [16, 150] width 33 height 41
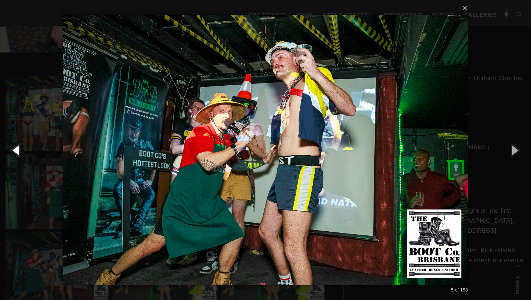
click at [16, 148] on button "button" at bounding box center [16, 150] width 33 height 41
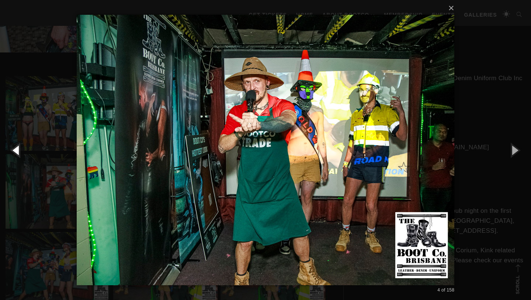
click at [16, 148] on button "button" at bounding box center [16, 150] width 33 height 41
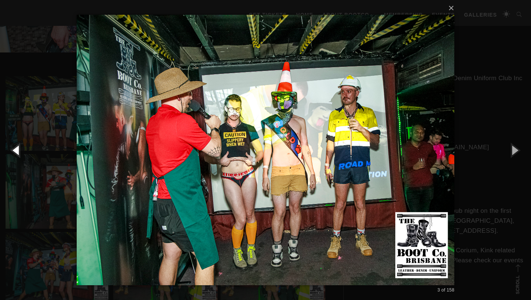
click at [16, 148] on button "button" at bounding box center [16, 150] width 33 height 41
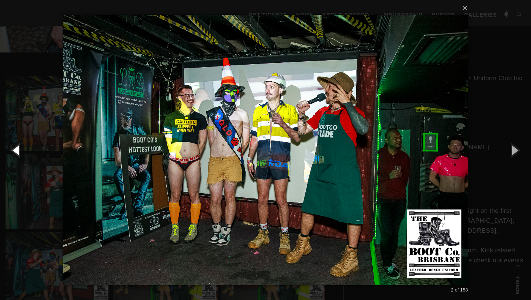
click at [16, 148] on button "button" at bounding box center [16, 150] width 33 height 41
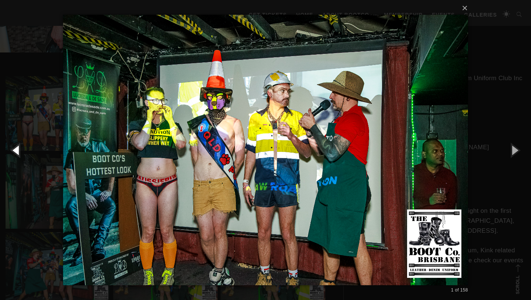
click at [16, 148] on button "button" at bounding box center [16, 150] width 33 height 41
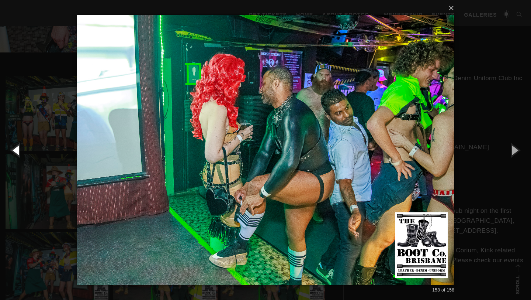
click at [16, 148] on button "button" at bounding box center [16, 150] width 33 height 41
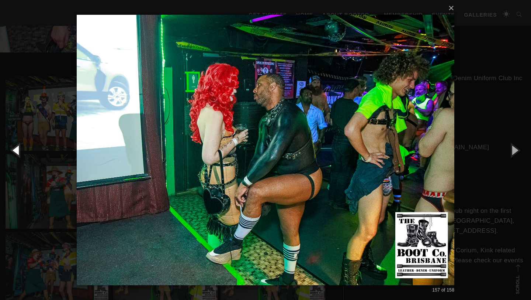
click at [16, 148] on button "button" at bounding box center [16, 150] width 33 height 41
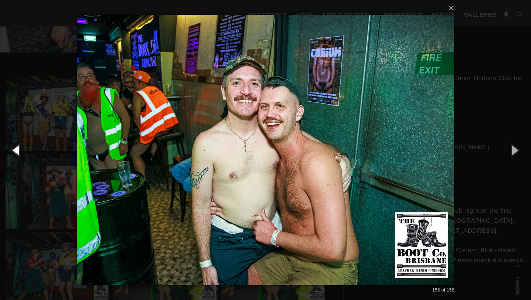
click at [16, 148] on button "button" at bounding box center [16, 150] width 33 height 41
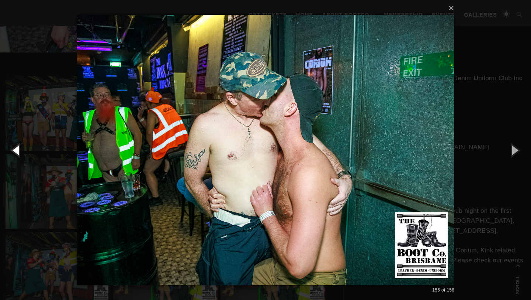
click at [16, 148] on button "button" at bounding box center [16, 150] width 33 height 41
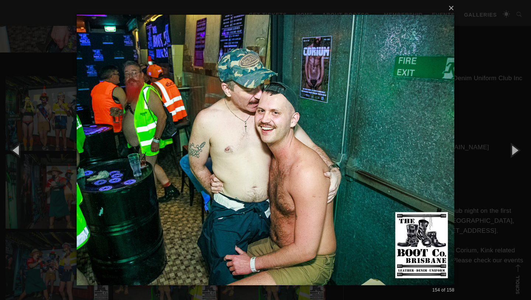
click at [0, 82] on div "× 154 of 158 Loading..." at bounding box center [265, 150] width 531 height 300
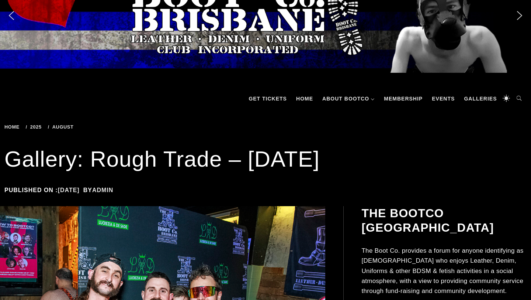
scroll to position [115, 0]
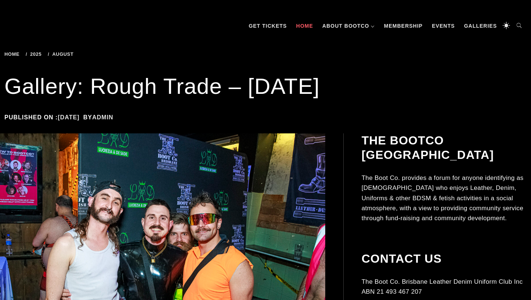
click at [304, 27] on link "Home" at bounding box center [305, 26] width 24 height 22
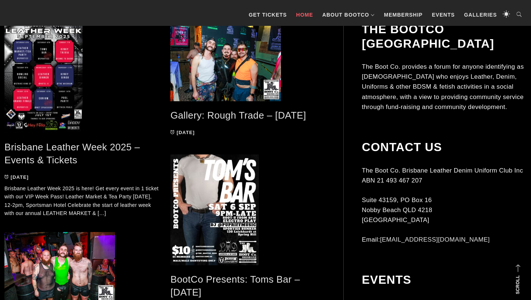
scroll to position [368, 0]
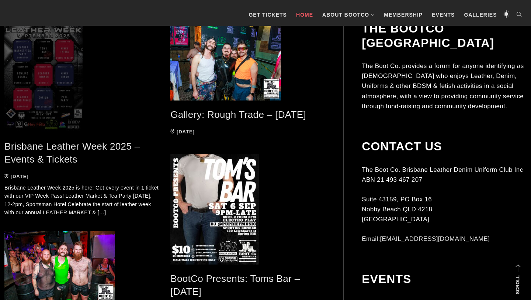
click at [70, 73] on span at bounding box center [81, 76] width 155 height 111
